Goal: Task Accomplishment & Management: Use online tool/utility

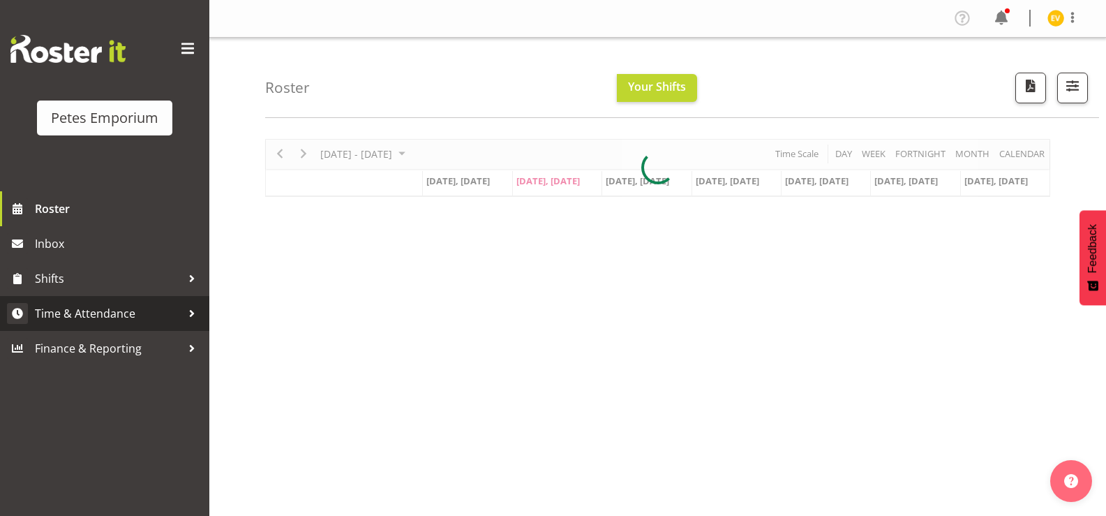
click at [149, 320] on span "Time & Attendance" at bounding box center [108, 313] width 147 height 21
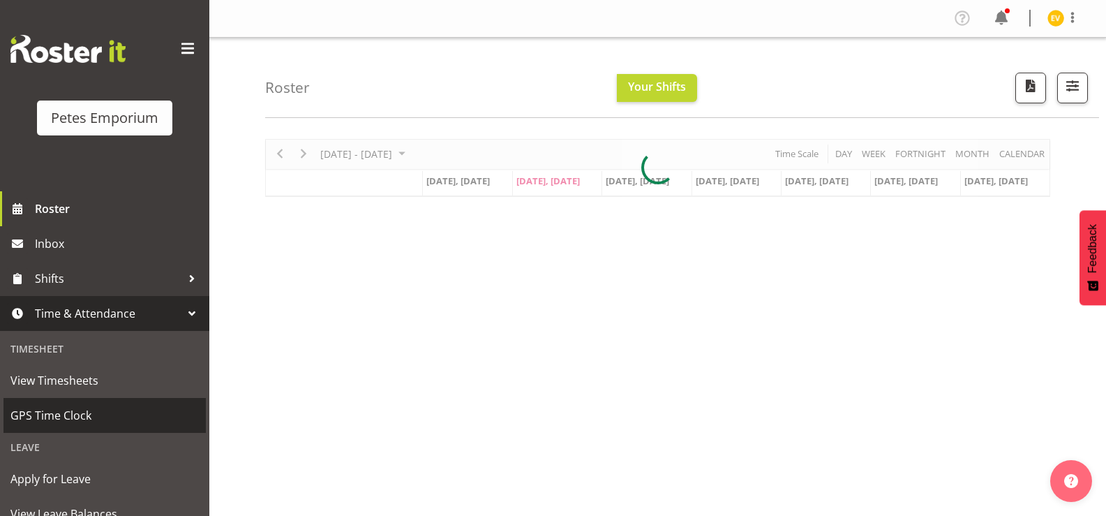
click at [151, 425] on span "GPS Time Clock" at bounding box center [104, 415] width 188 height 21
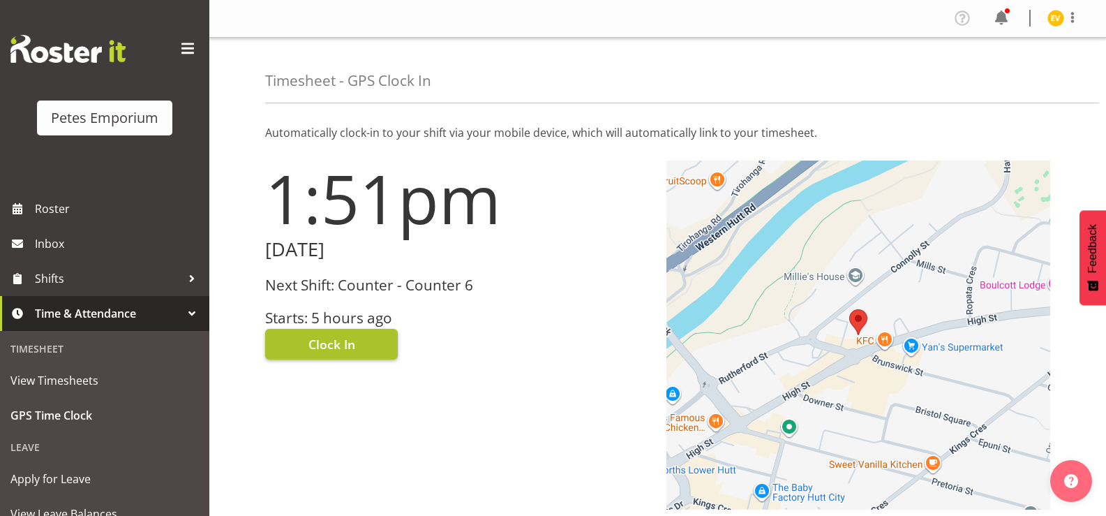
click at [331, 348] on span "Clock In" at bounding box center [331, 344] width 47 height 18
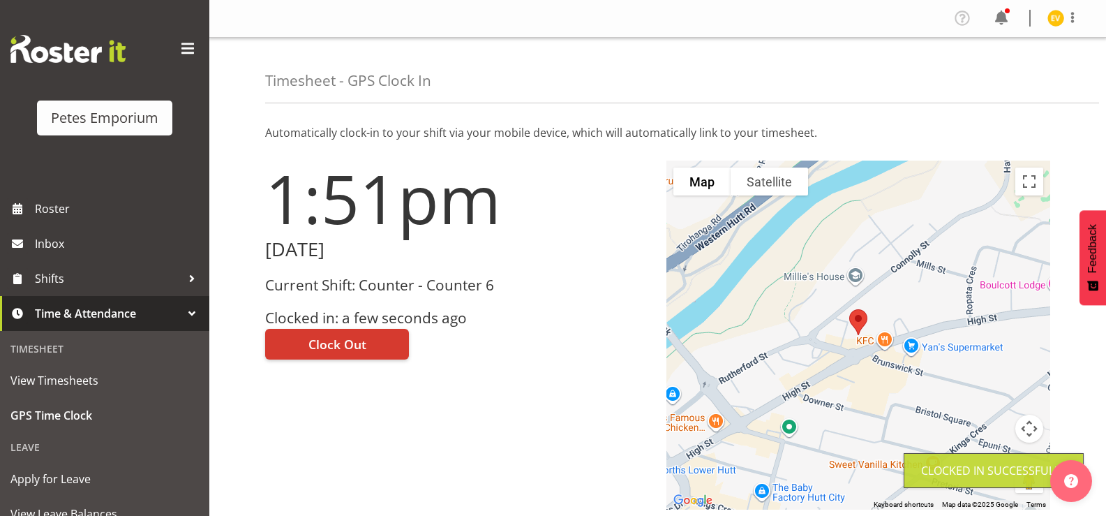
click at [1057, 17] on img at bounding box center [1056, 18] width 17 height 17
click at [1028, 73] on link "Log Out" at bounding box center [1014, 73] width 134 height 25
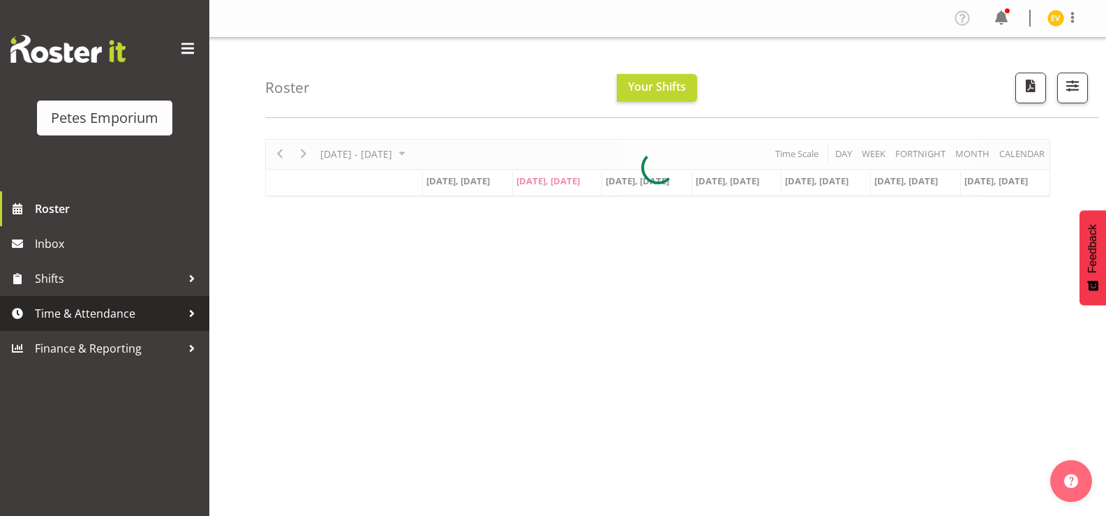
click at [73, 311] on span "Time & Attendance" at bounding box center [108, 313] width 147 height 21
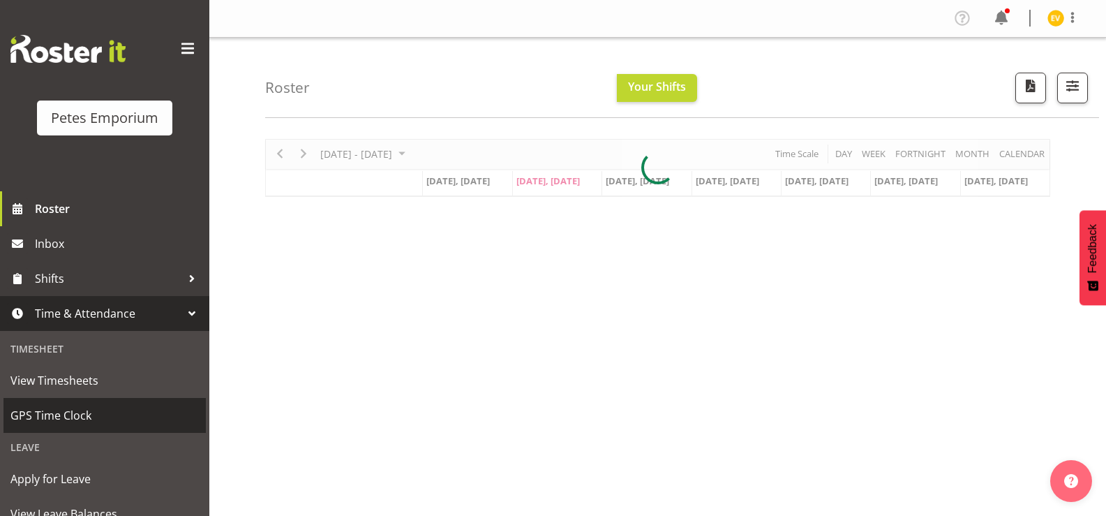
click at [68, 412] on span "GPS Time Clock" at bounding box center [104, 415] width 188 height 21
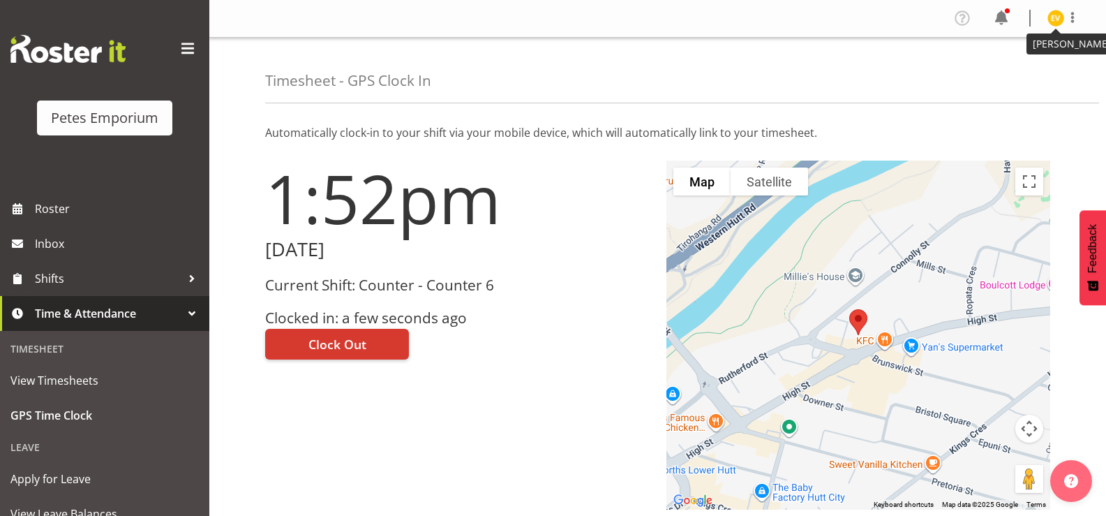
click at [1057, 15] on img at bounding box center [1056, 18] width 17 height 17
click at [1057, 70] on link "Log Out" at bounding box center [1014, 73] width 134 height 25
